Goal: Use online tool/utility

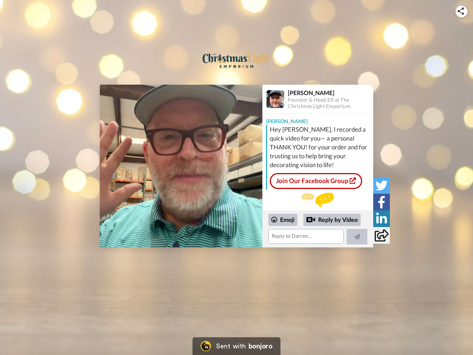
click at [462, 11] on img at bounding box center [460, 10] width 7 height 7
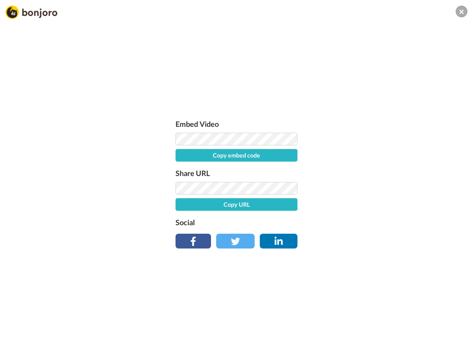
click at [181, 166] on div "Embed Video Copy embed code Share URL Copy URL Social" at bounding box center [236, 182] width 129 height 128
click at [318, 229] on div "Embed Video Copy embed code Share URL Copy URL Social" at bounding box center [236, 217] width 473 height 355
click at [283, 219] on label "Social" at bounding box center [237, 222] width 122 height 12
click at [332, 220] on div "Embed Video Copy embed code Share URL Copy URL Social" at bounding box center [236, 217] width 473 height 355
click at [357, 236] on div "Embed Video Copy embed code Share URL Copy URL Social" at bounding box center [236, 217] width 473 height 355
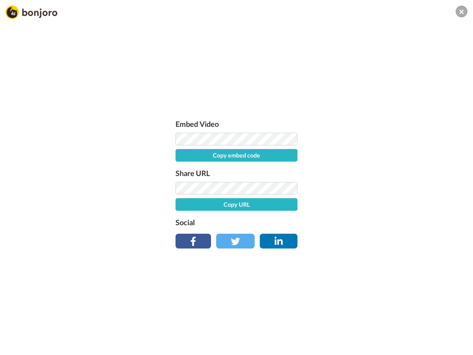
click at [381, 185] on div "Embed Video Copy embed code Share URL Copy URL Social" at bounding box center [236, 217] width 473 height 355
click at [381, 202] on div "Embed Video Copy embed code Share URL Copy URL Social" at bounding box center [236, 217] width 473 height 355
click at [381, 218] on div "Embed Video Copy embed code Share URL Copy URL Social" at bounding box center [236, 217] width 473 height 355
click at [381, 235] on div "Embed Video Copy embed code Share URL Copy URL Social" at bounding box center [236, 217] width 473 height 355
